Goal: Find contact information: Find contact information

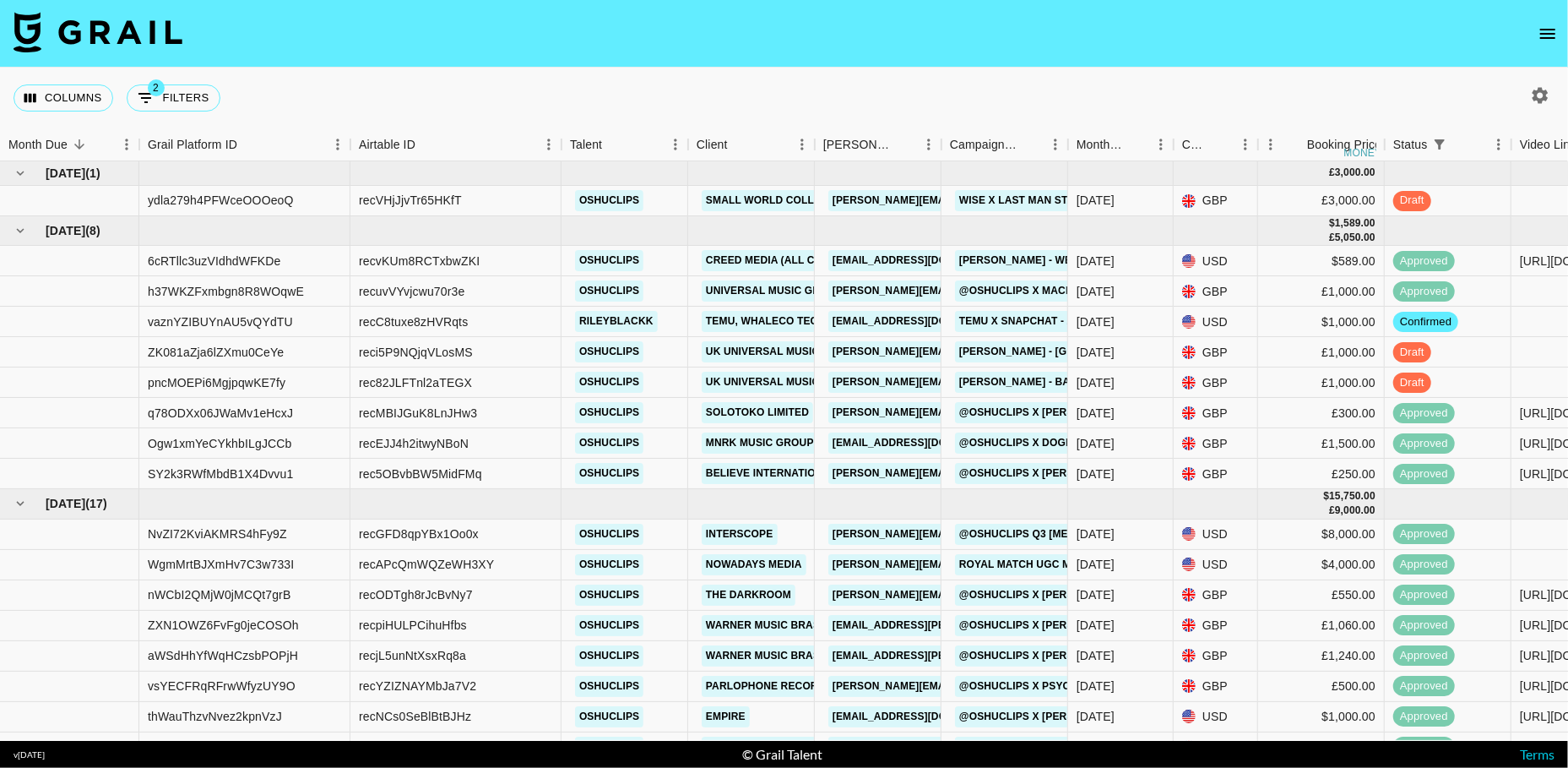
click at [765, 93] on div "Columns 2 Filters + Booking" at bounding box center [784, 97] width 1568 height 61
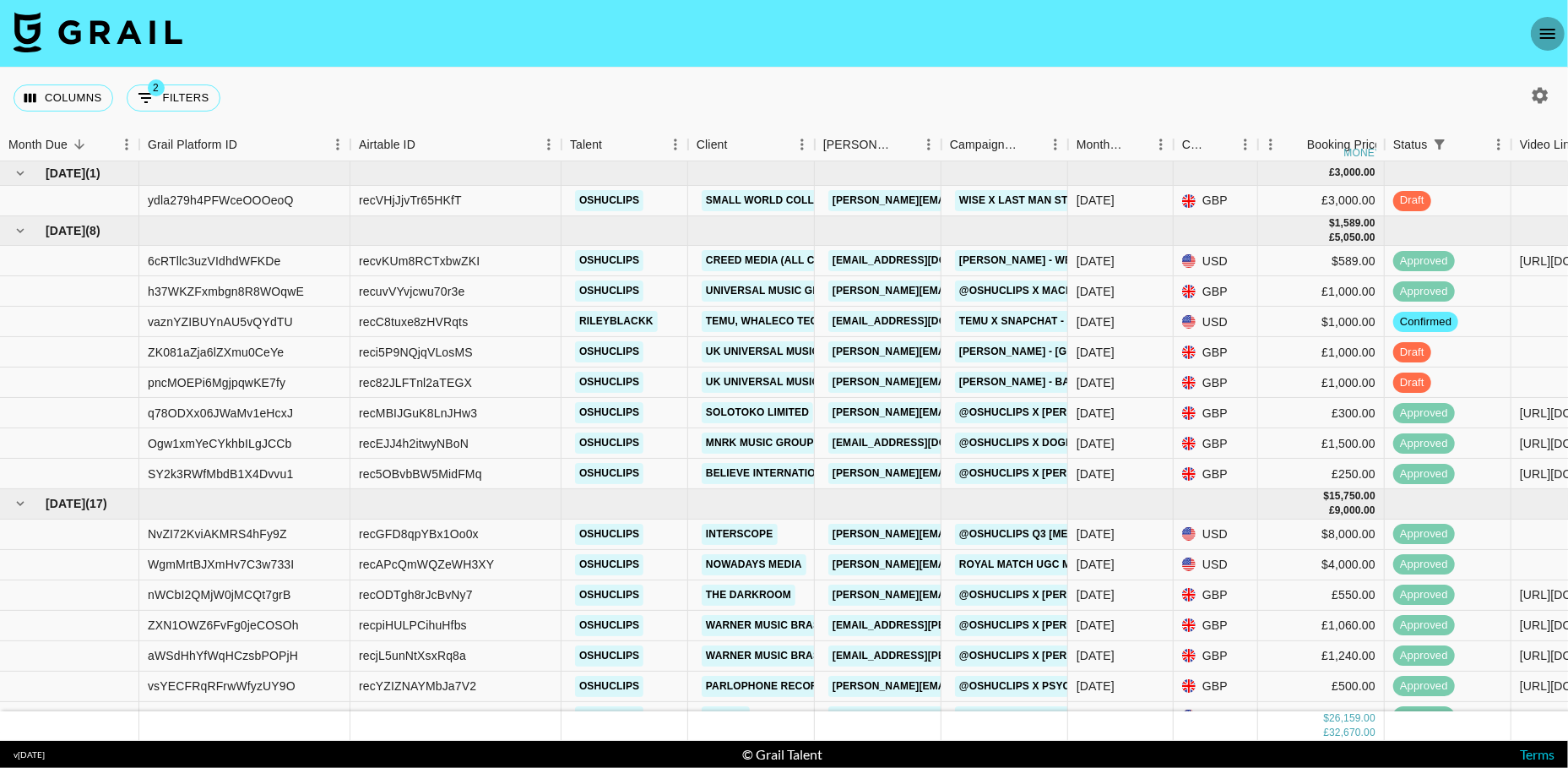
click at [1546, 36] on icon "open drawer" at bounding box center [1547, 34] width 15 height 10
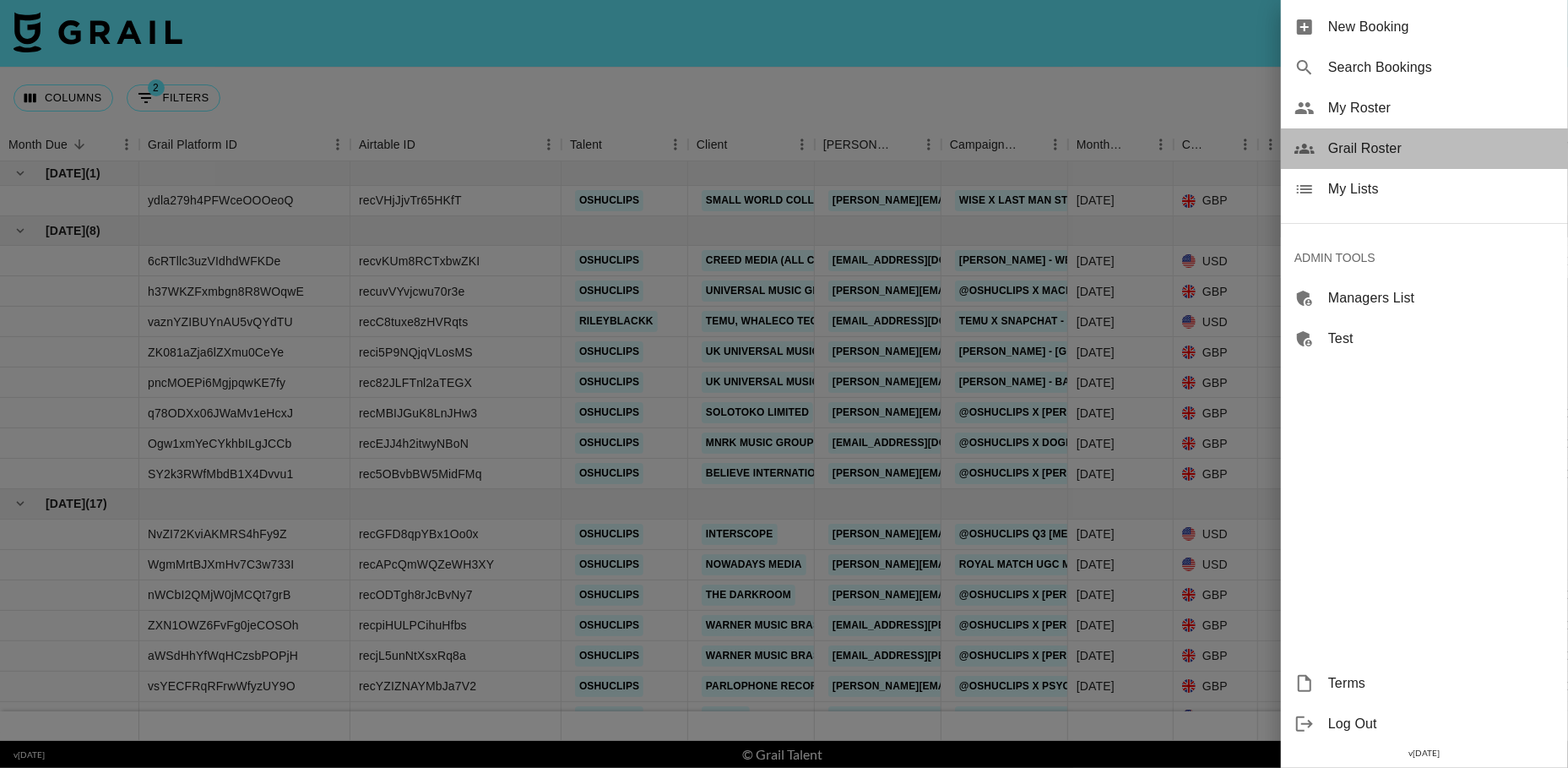
click at [1373, 155] on span "Grail Roster" at bounding box center [1441, 149] width 226 height 21
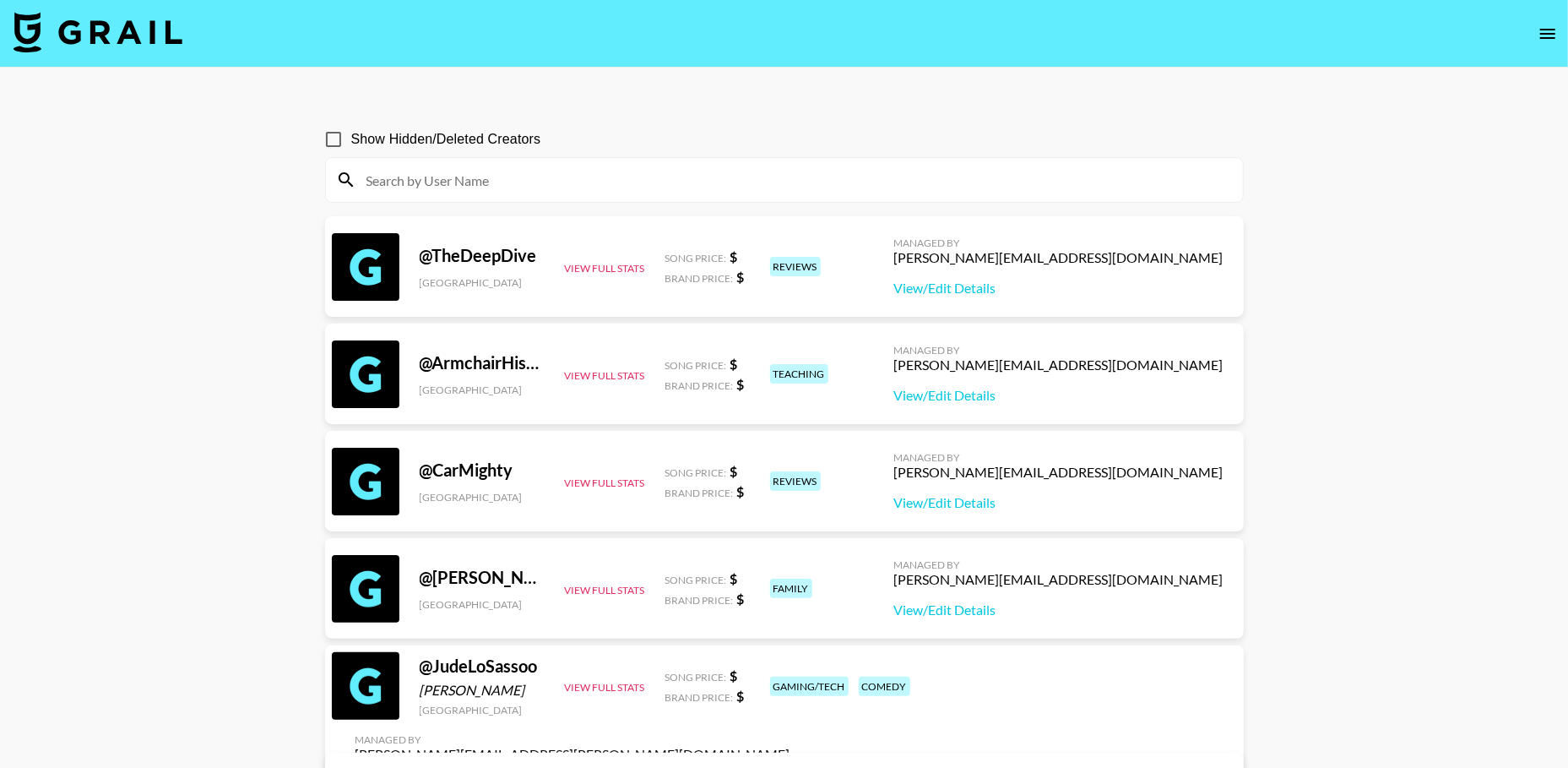
click at [508, 183] on input at bounding box center [794, 179] width 876 height 27
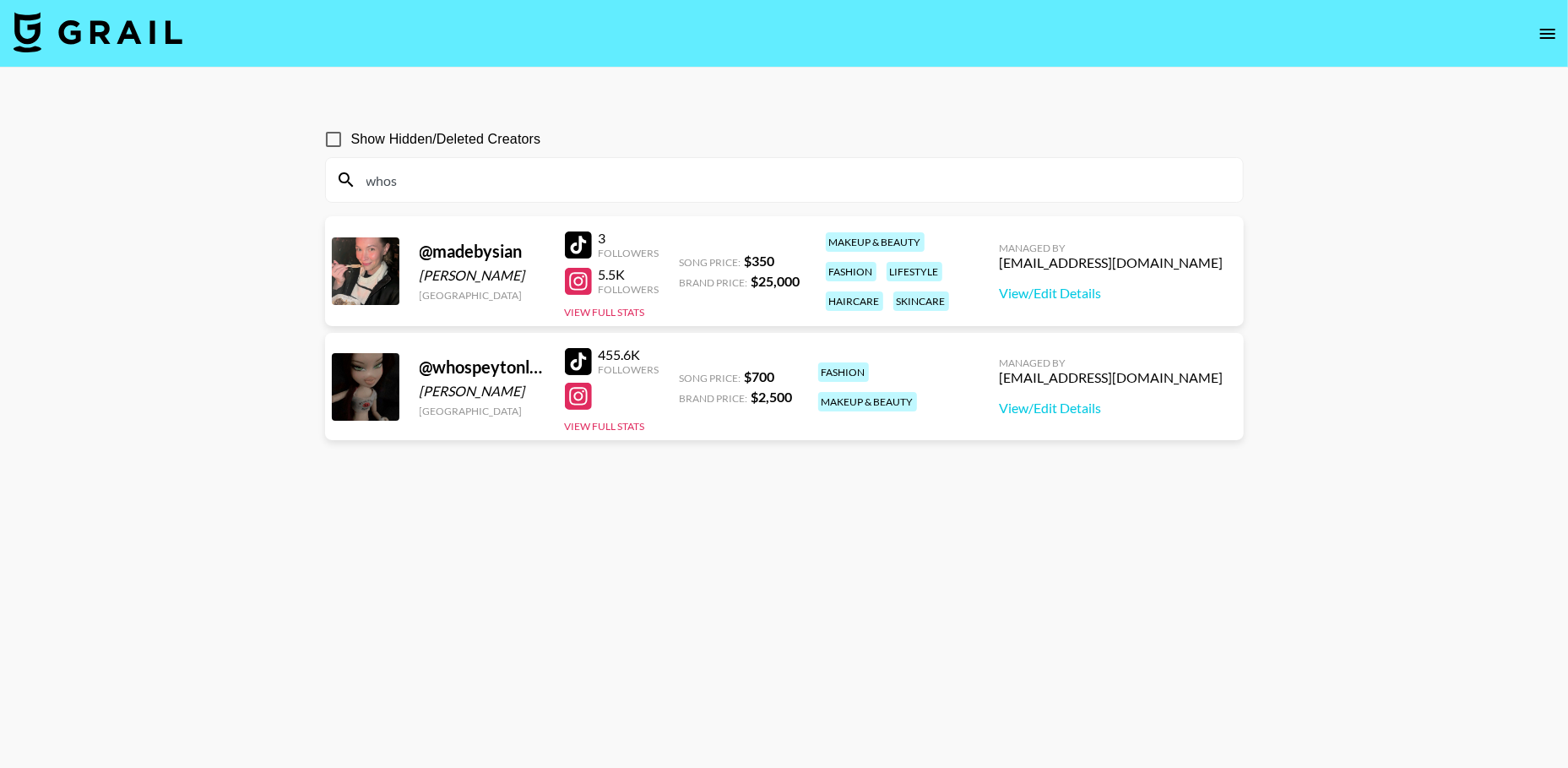
type input "whos"
click at [1142, 370] on div "[EMAIL_ADDRESS][DOMAIN_NAME]" at bounding box center [1112, 378] width 224 height 17
copy div "[EMAIL_ADDRESS][DOMAIN_NAME]"
